Goal: Task Accomplishment & Management: Manage account settings

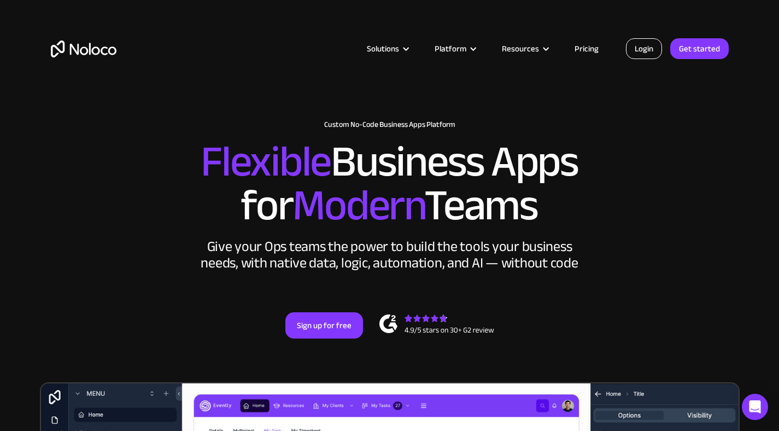
click at [643, 46] on link "Login" at bounding box center [644, 48] width 36 height 21
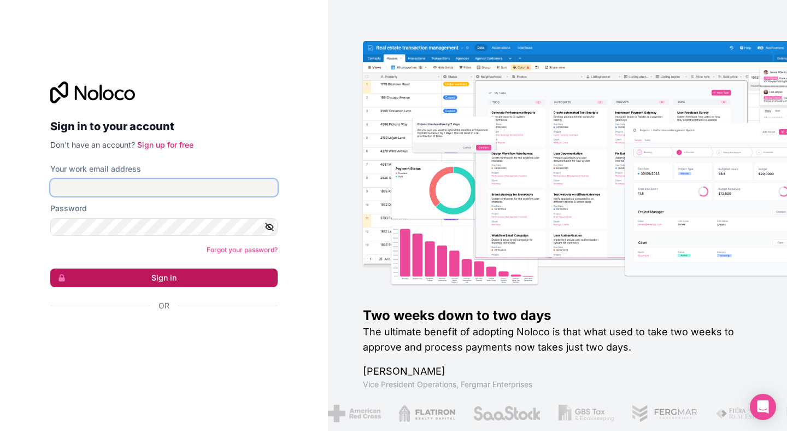
type input "[EMAIL_ADDRESS][DOMAIN_NAME]"
click at [196, 277] on button "Sign in" at bounding box center [163, 278] width 227 height 19
